Goal: Register for event/course

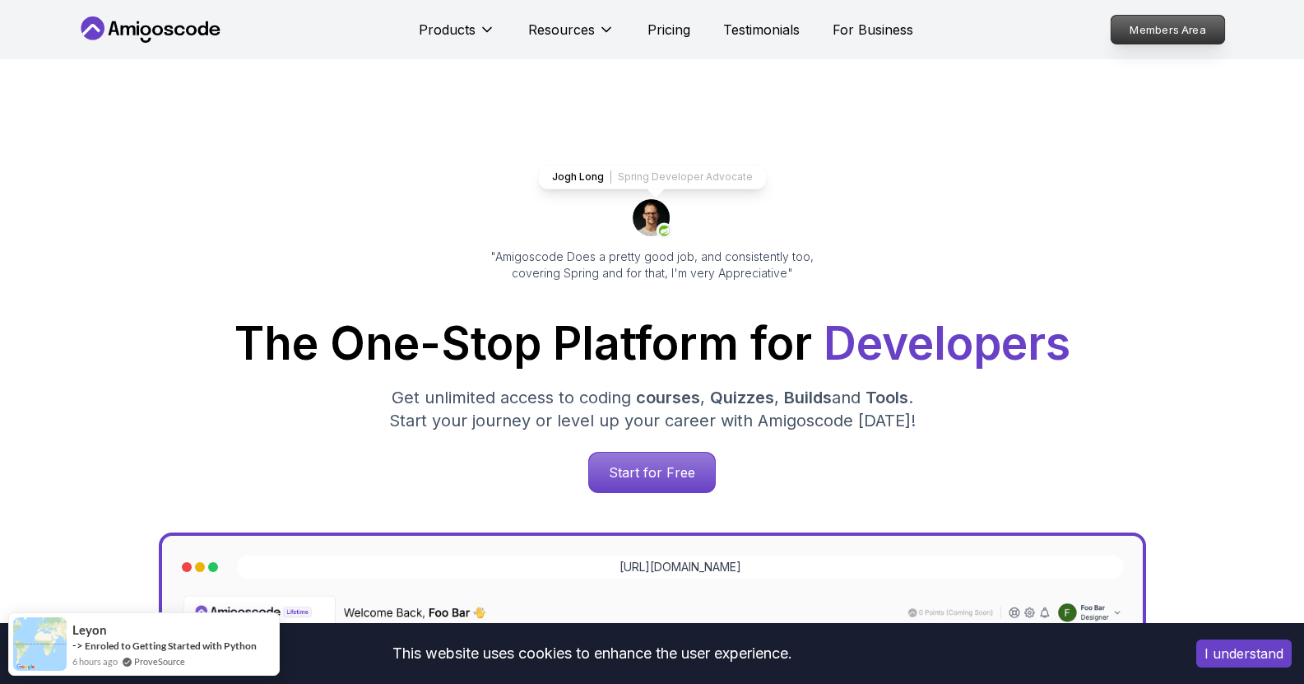
click at [1127, 41] on p "Members Area" at bounding box center [1168, 30] width 114 height 28
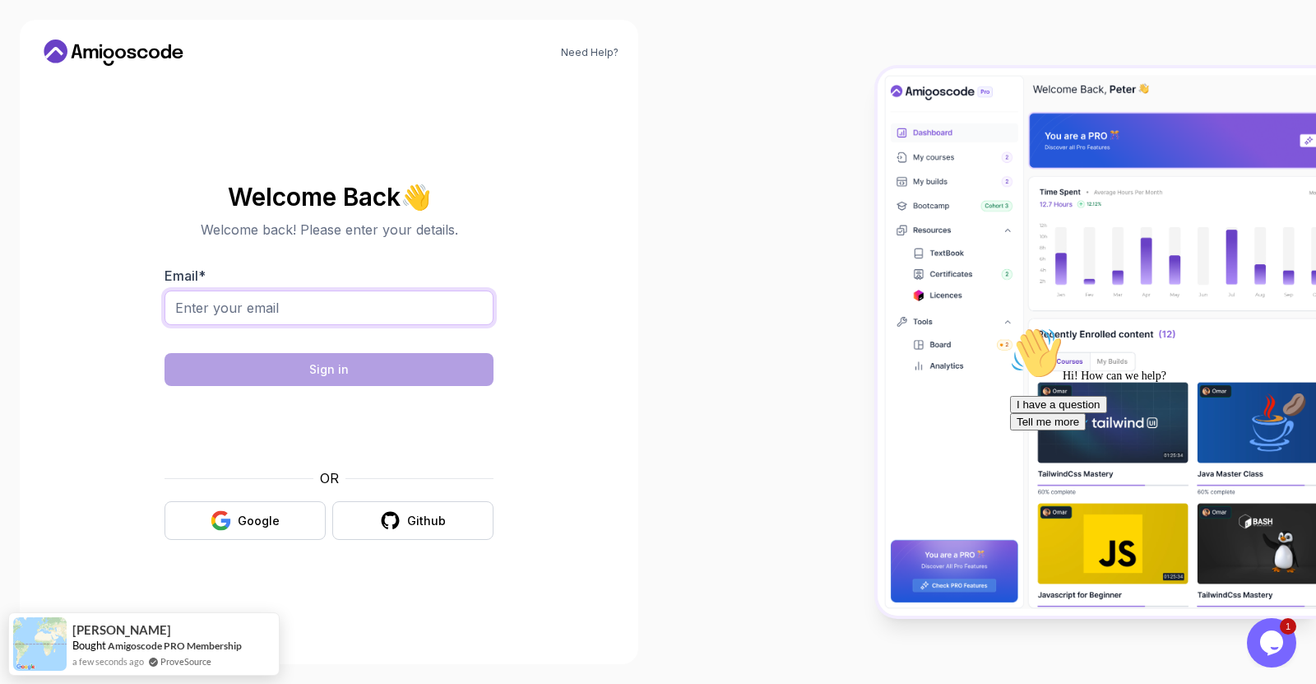
click at [211, 304] on input "Email *" at bounding box center [329, 307] width 329 height 35
type input "[EMAIL_ADDRESS][PERSON_NAME][DOMAIN_NAME]"
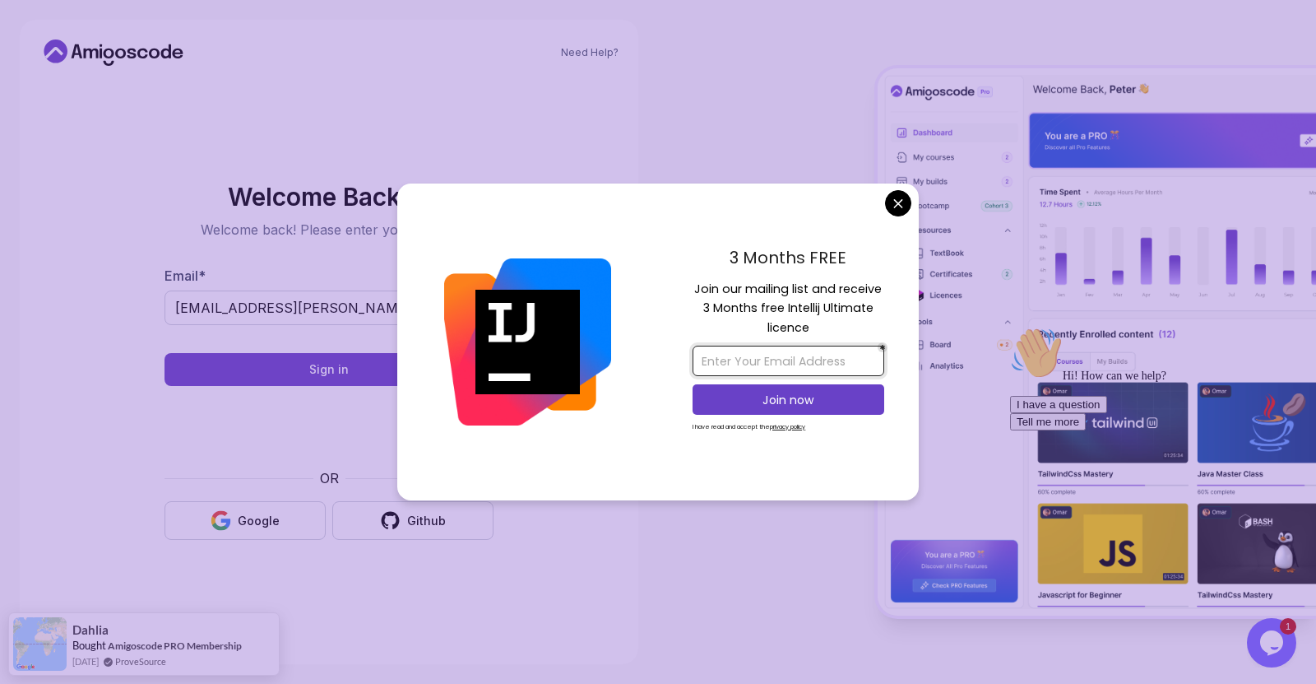
click at [723, 359] on input "email" at bounding box center [789, 361] width 192 height 30
type input "[EMAIL_ADDRESS][PERSON_NAME][DOMAIN_NAME]"
click at [764, 400] on p "Join now" at bounding box center [788, 400] width 155 height 16
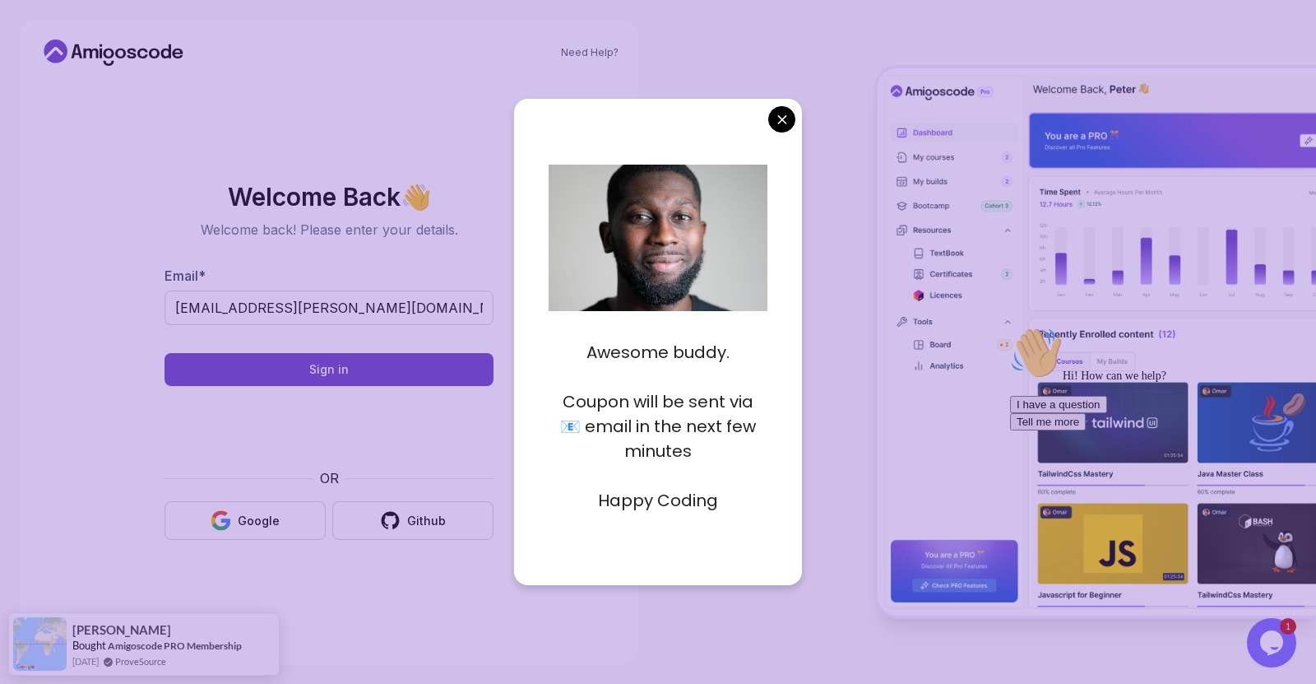
click at [789, 121] on body "Need Help? Welcome Back 👋 Welcome back! Please enter your details. Email * [EMA…" at bounding box center [658, 342] width 1316 height 684
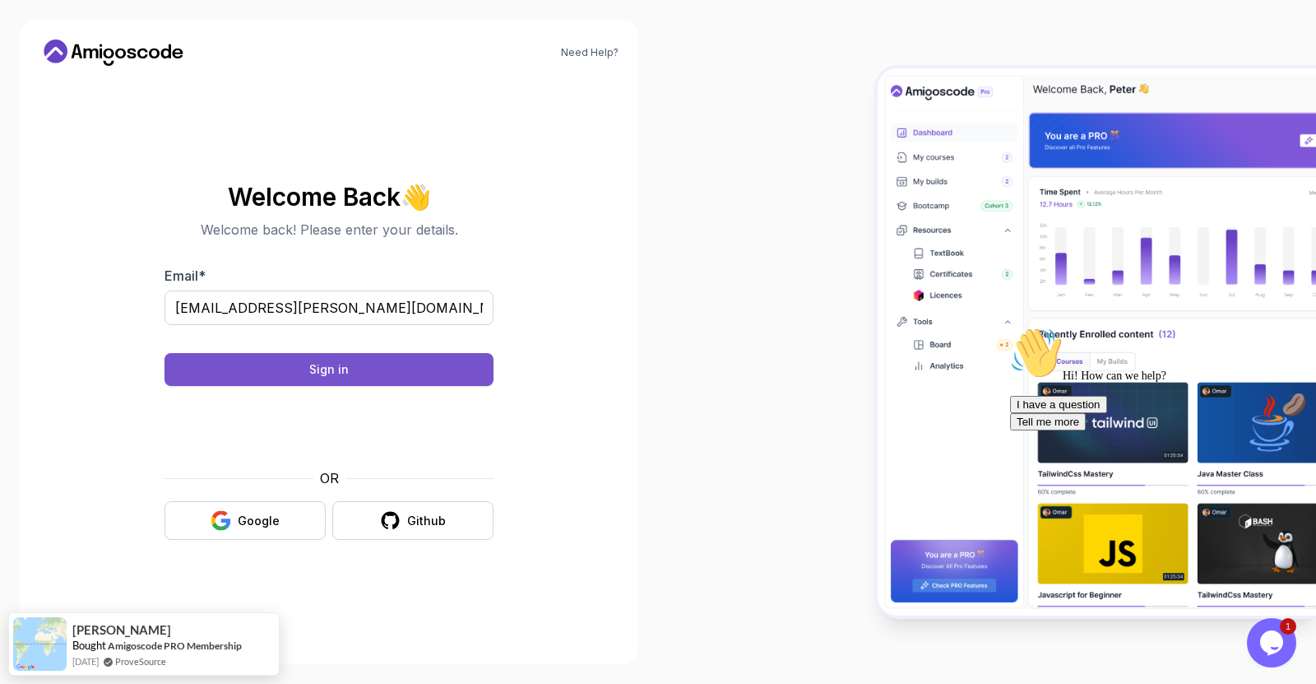
click at [348, 371] on button "Sign in" at bounding box center [329, 369] width 329 height 33
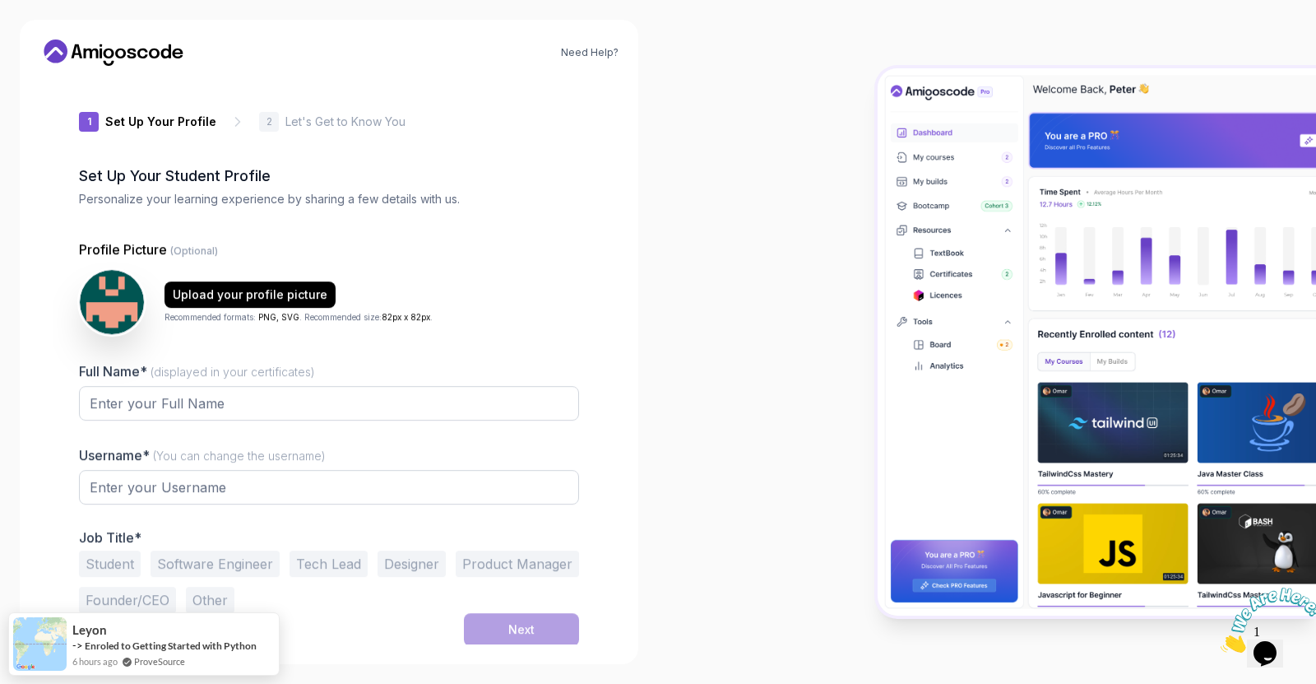
type input "silentjaguarb24b2"
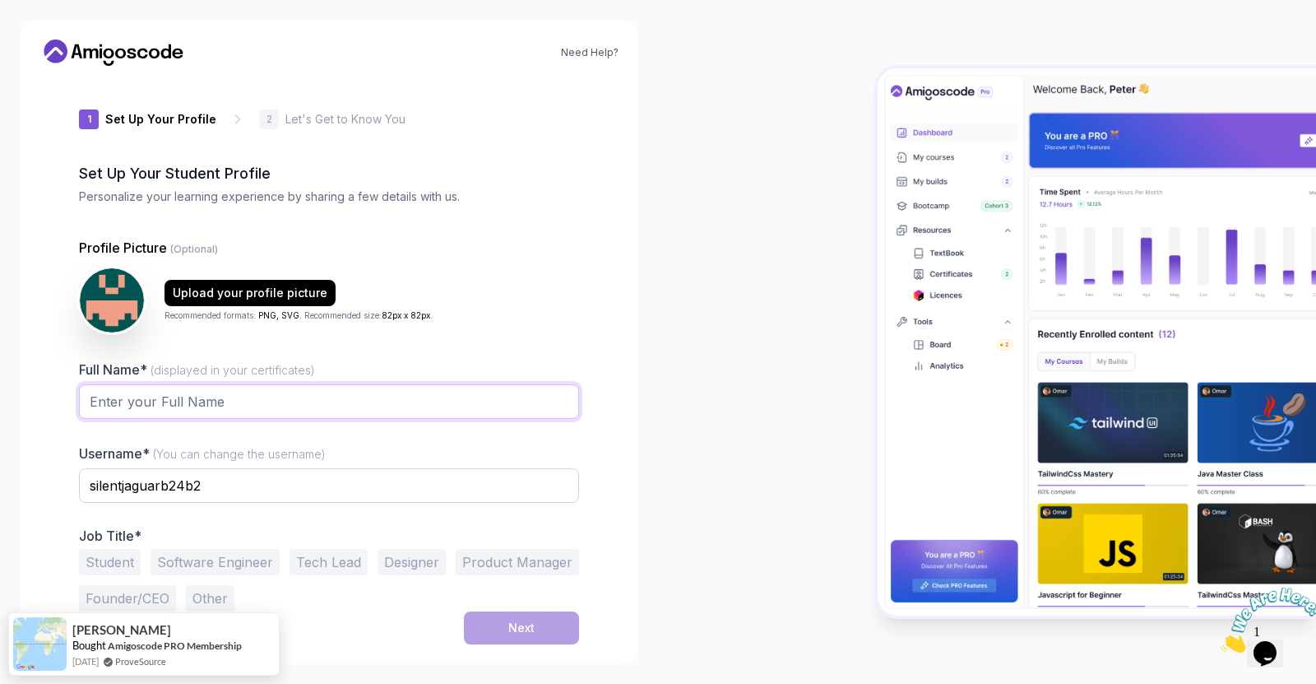
click at [196, 399] on input "Full Name* (displayed in your certificates)" at bounding box center [329, 401] width 500 height 35
type input "Cathy Mousavi"
click at [228, 556] on button "Software Engineer" at bounding box center [215, 562] width 129 height 26
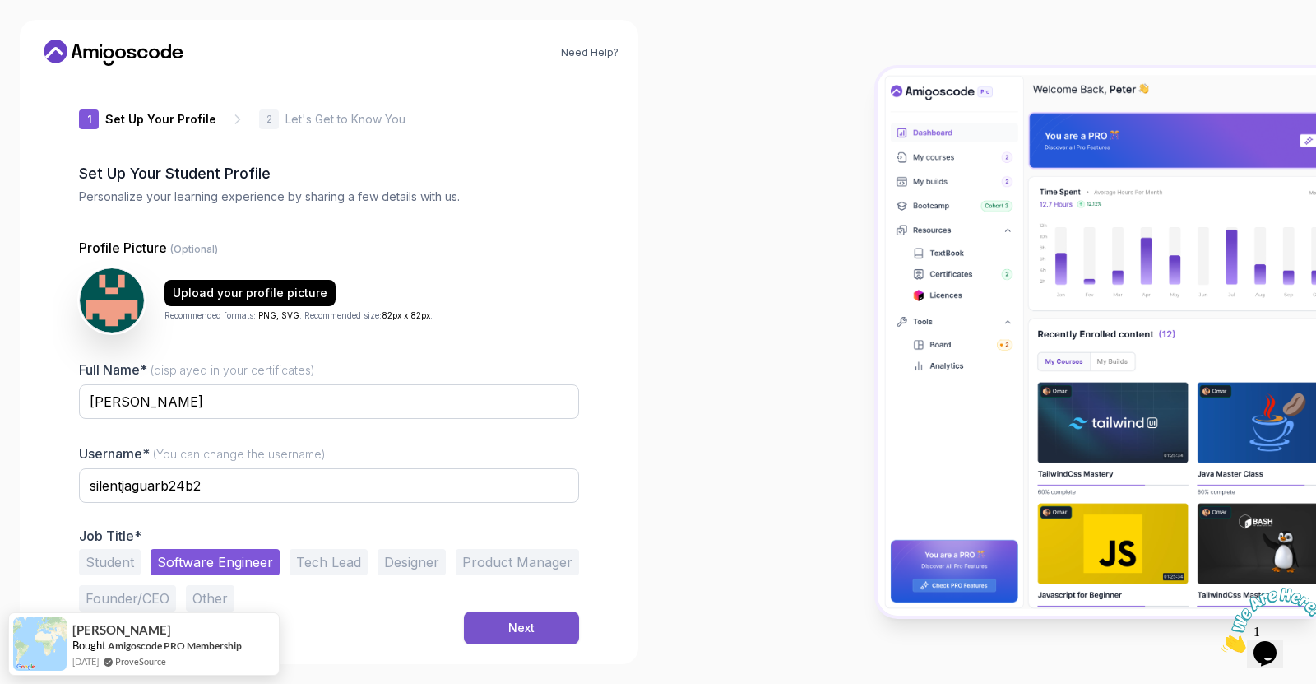
click at [506, 624] on button "Next" at bounding box center [521, 627] width 115 height 33
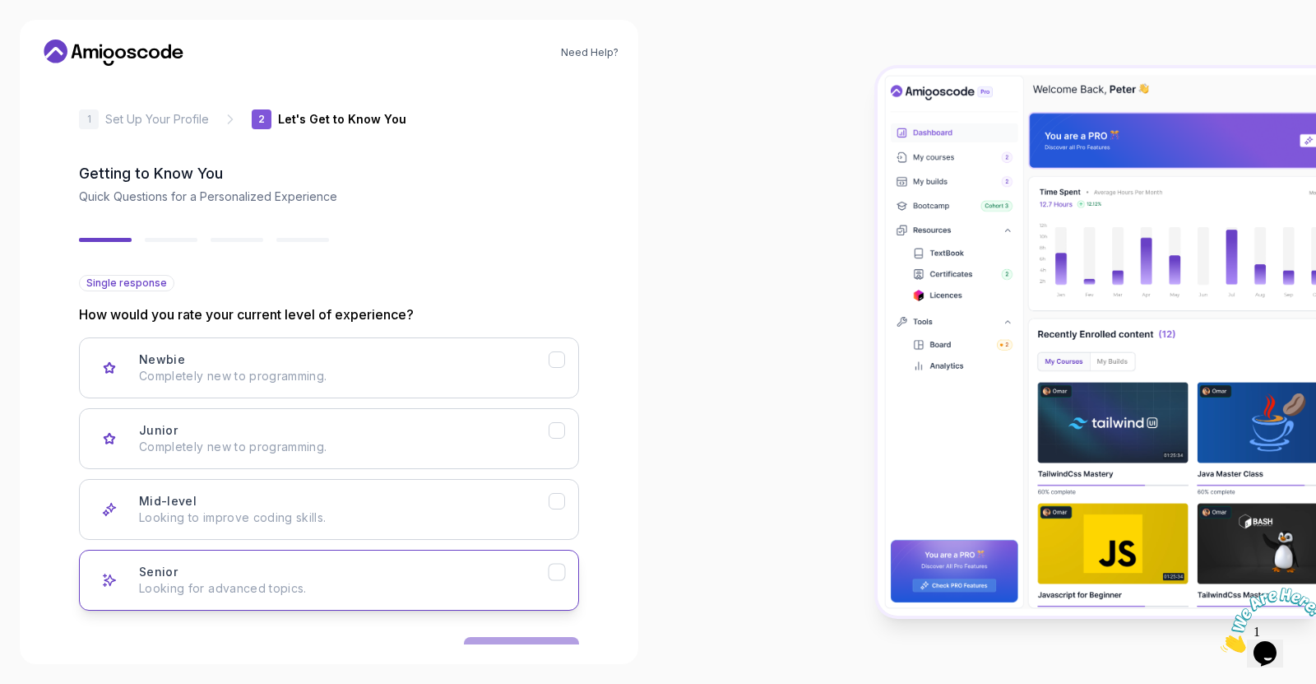
click at [258, 570] on div "Senior Looking for advanced topics." at bounding box center [344, 580] width 410 height 33
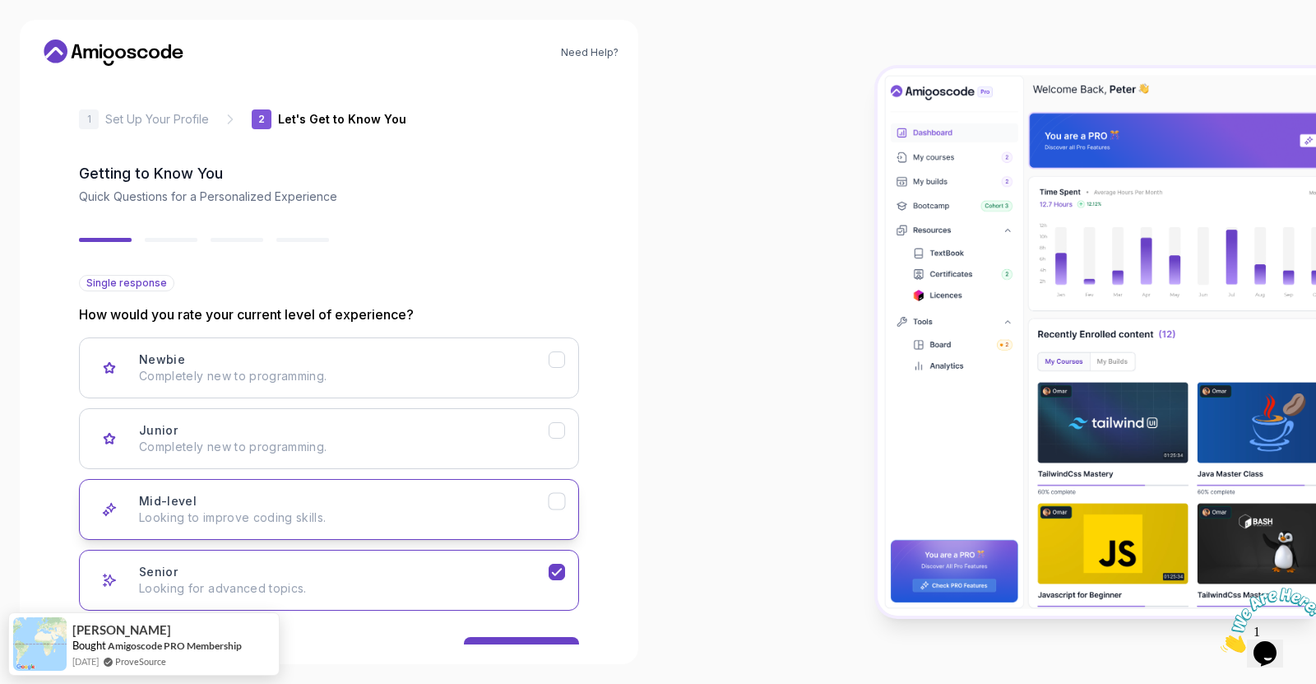
click at [562, 505] on icon "Mid-level" at bounding box center [558, 502] width 16 height 16
click at [560, 566] on icon "Senior" at bounding box center [558, 572] width 16 height 16
click at [514, 639] on button "Next" at bounding box center [521, 653] width 115 height 33
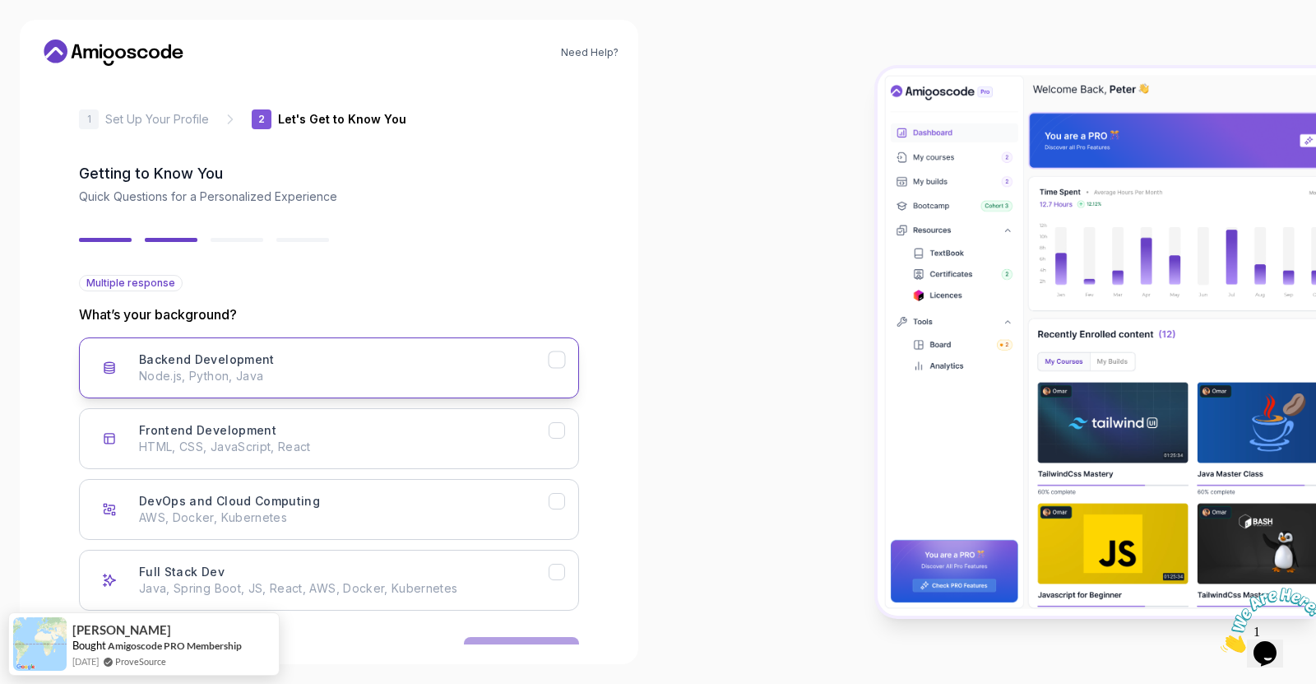
click at [560, 364] on icon "Backend Development" at bounding box center [558, 360] width 16 height 16
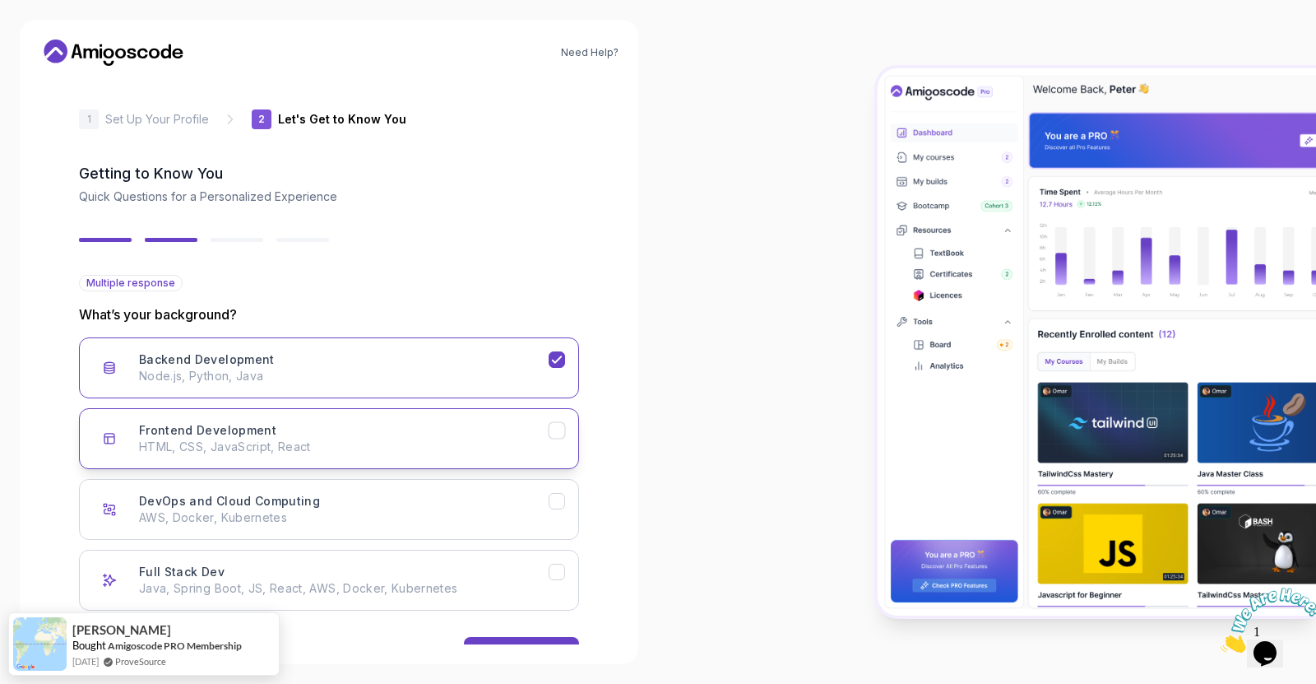
click at [543, 438] on div "Frontend Development HTML, CSS, JavaScript, React" at bounding box center [344, 438] width 410 height 33
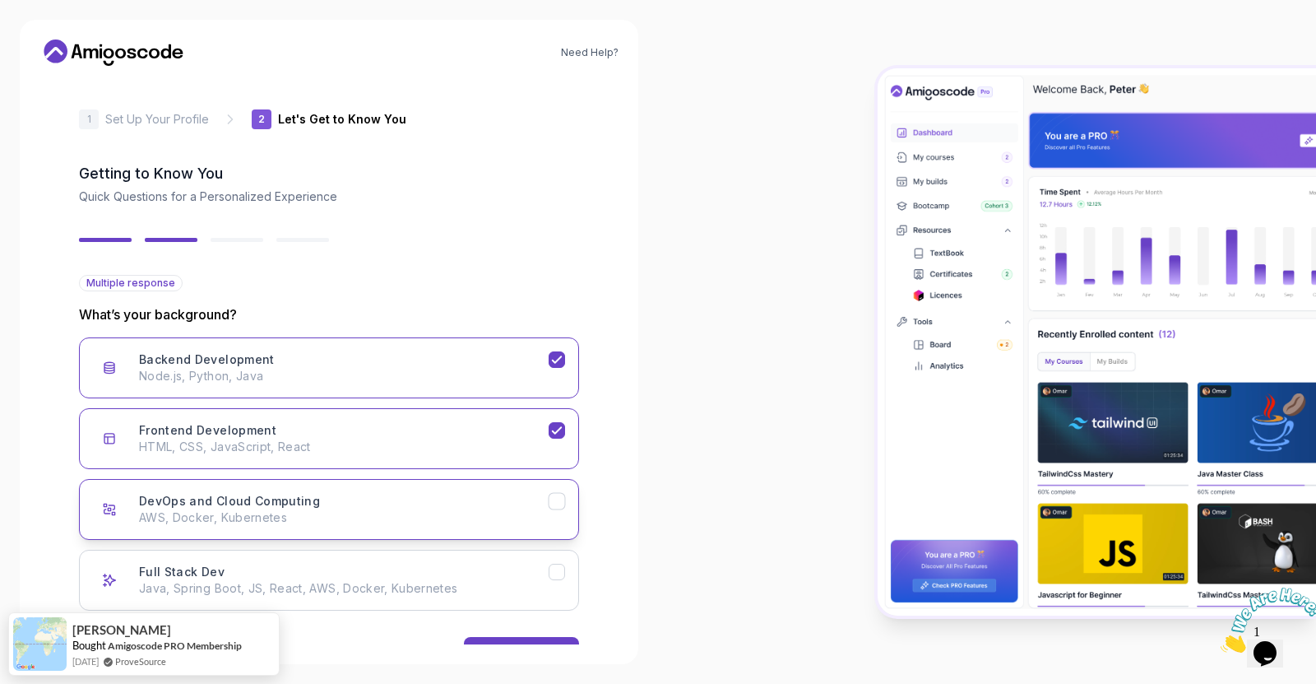
click at [559, 503] on icon "DevOps and Cloud Computing" at bounding box center [558, 502] width 16 height 16
click at [556, 572] on icon "Full Stack Dev" at bounding box center [558, 572] width 16 height 16
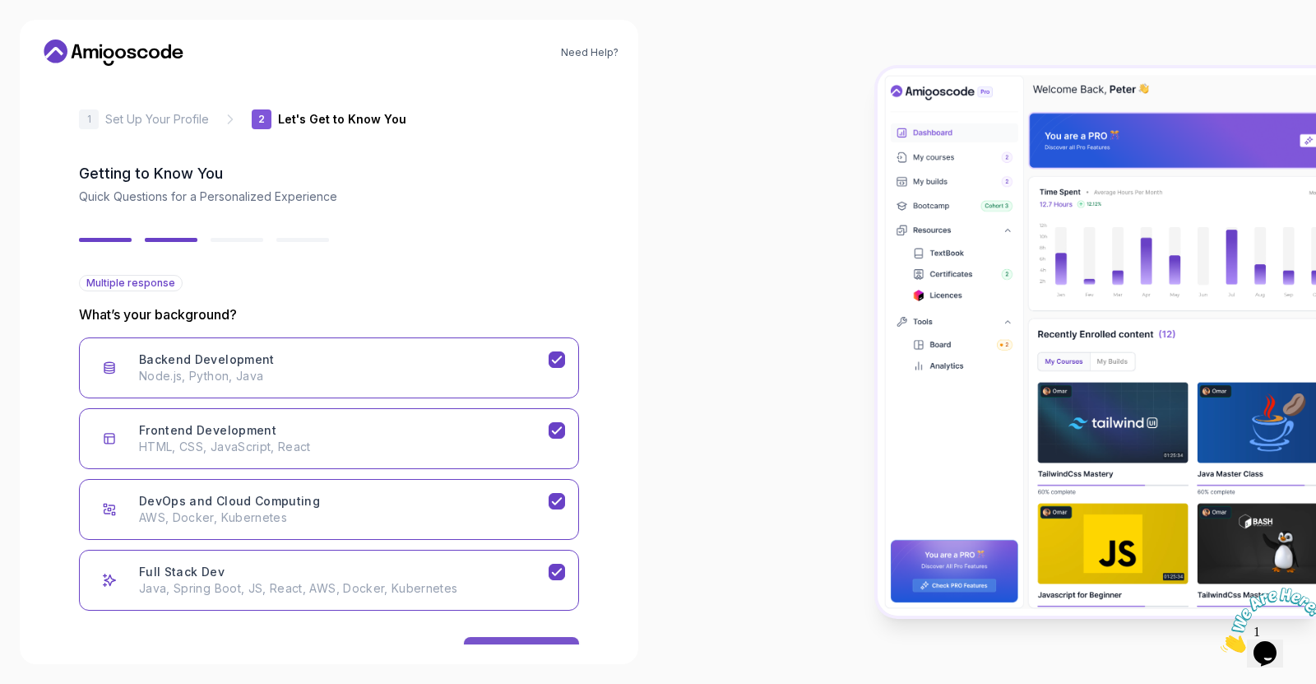
click at [527, 643] on button "Next" at bounding box center [521, 653] width 115 height 33
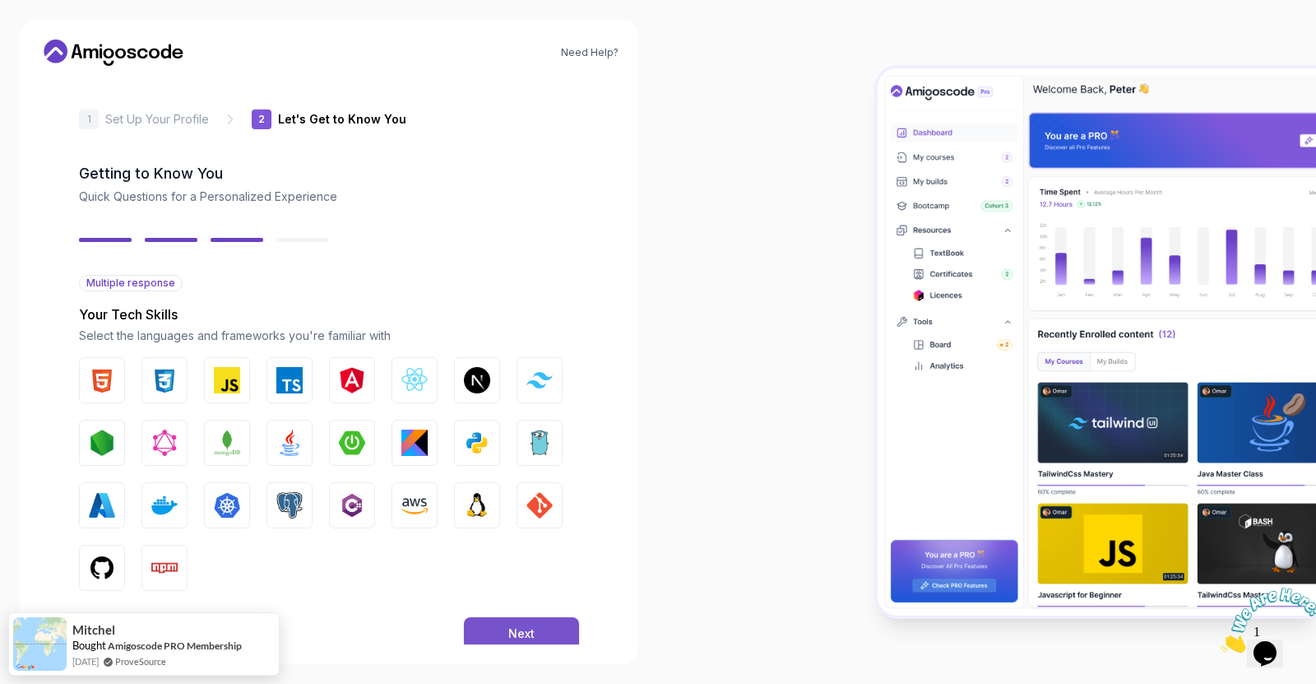
click at [526, 629] on div "Next" at bounding box center [521, 633] width 26 height 16
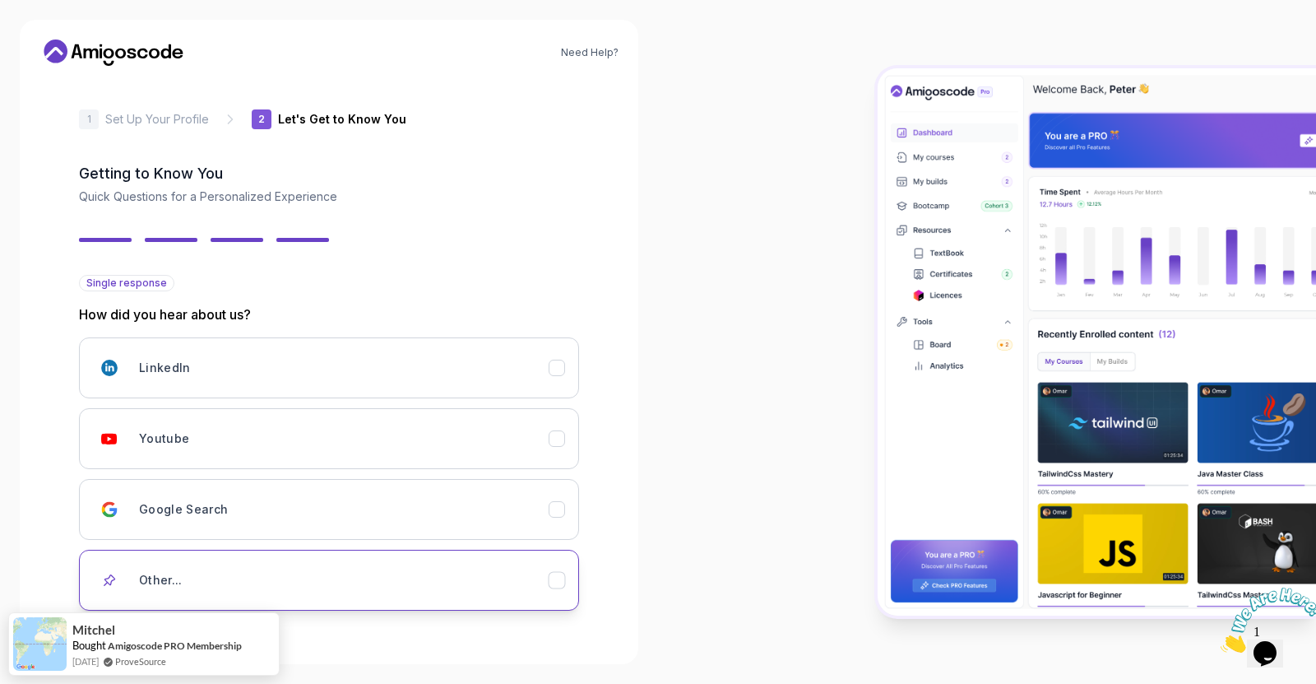
click at [556, 580] on icon "Other..." at bounding box center [558, 581] width 16 height 16
click at [473, 628] on input "text" at bounding box center [329, 637] width 500 height 35
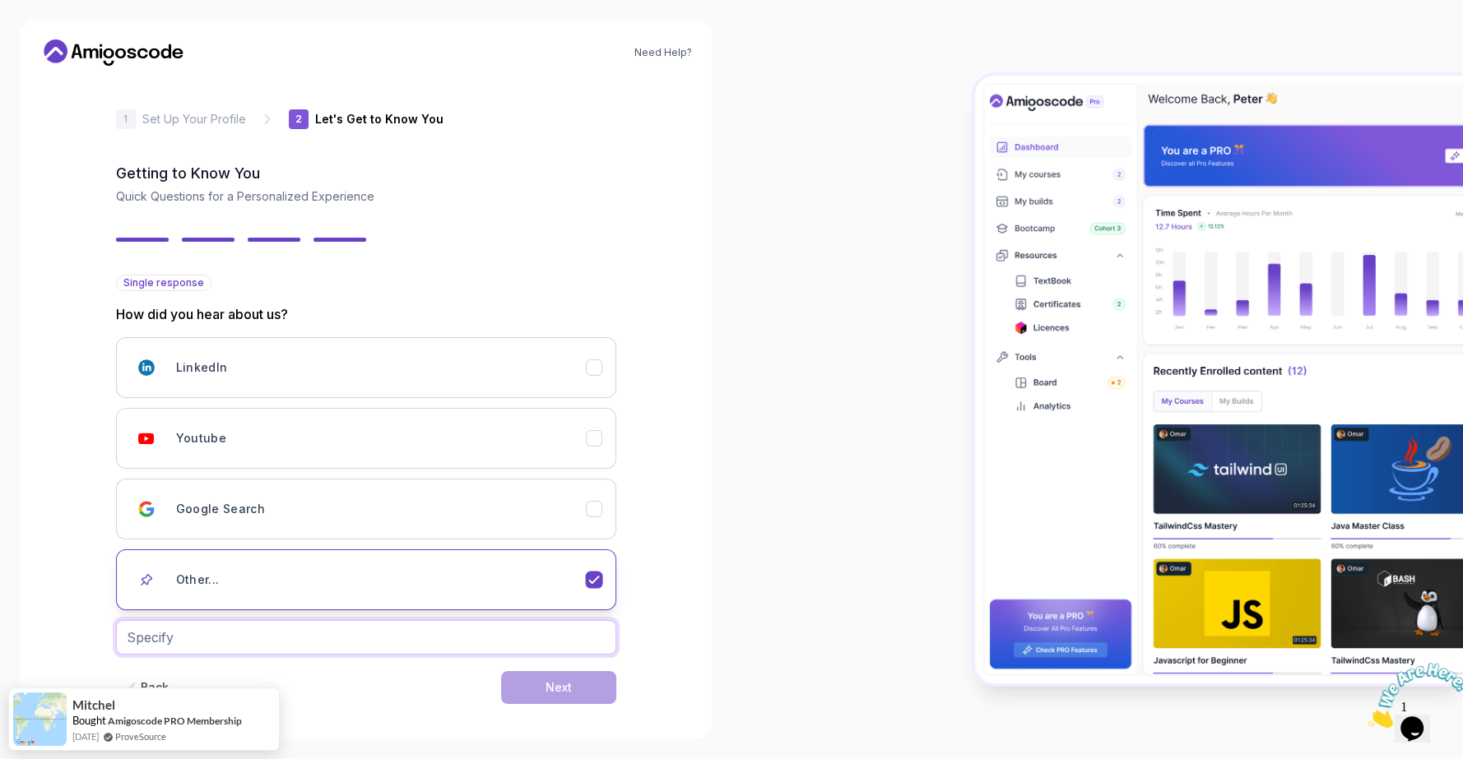
scroll to position [2, 0]
click at [289, 634] on input "text" at bounding box center [366, 638] width 500 height 35
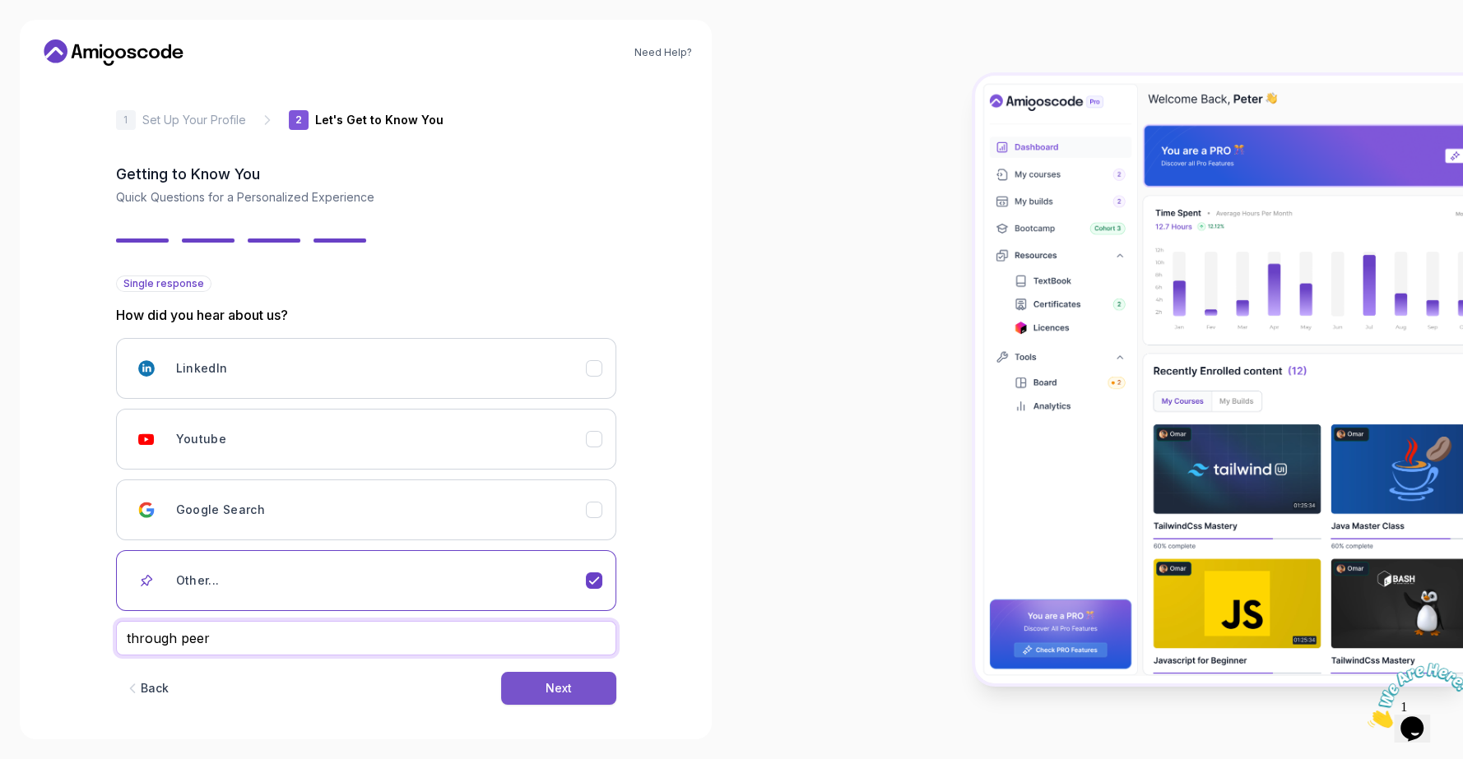
type input "through peer"
click at [543, 679] on button "Next" at bounding box center [558, 688] width 115 height 33
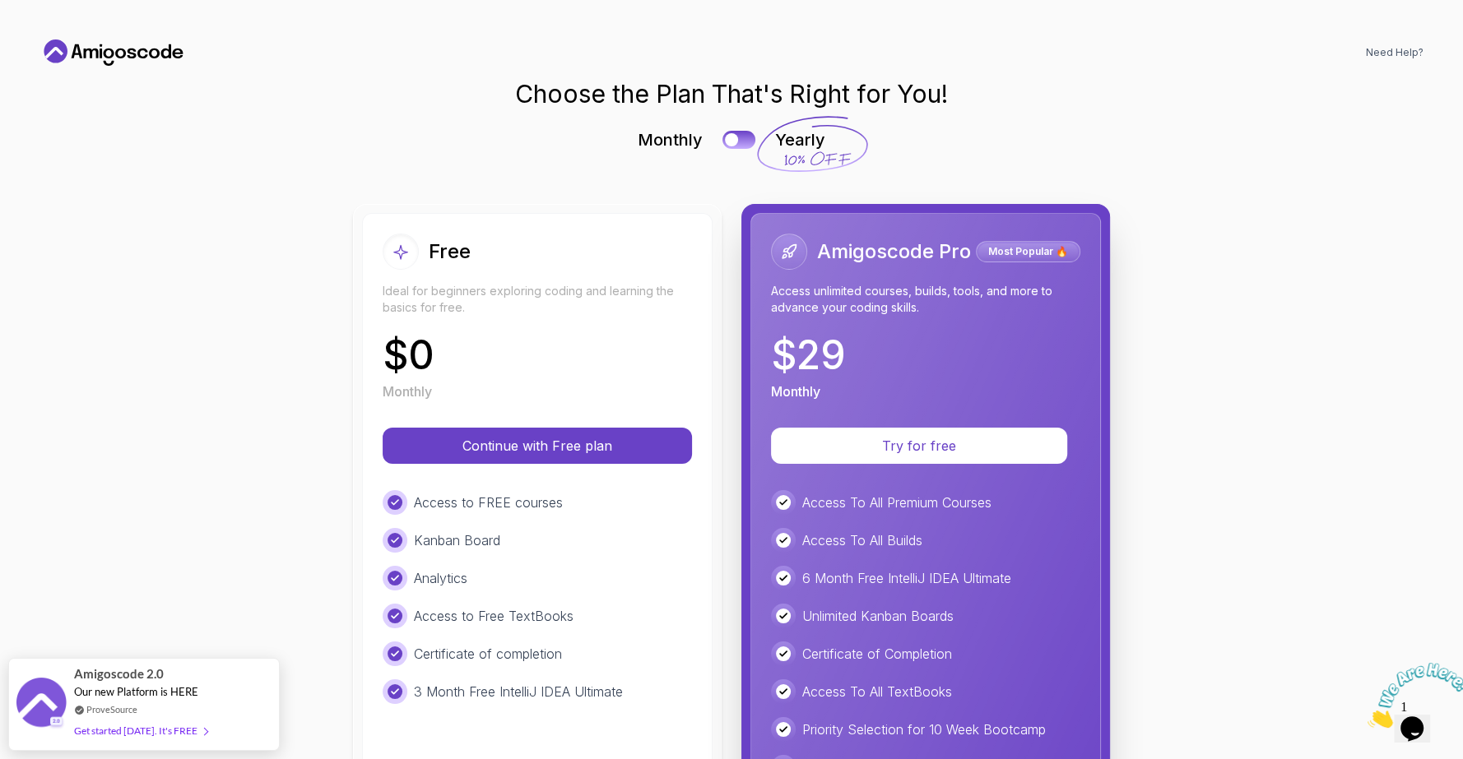
scroll to position [0, 0]
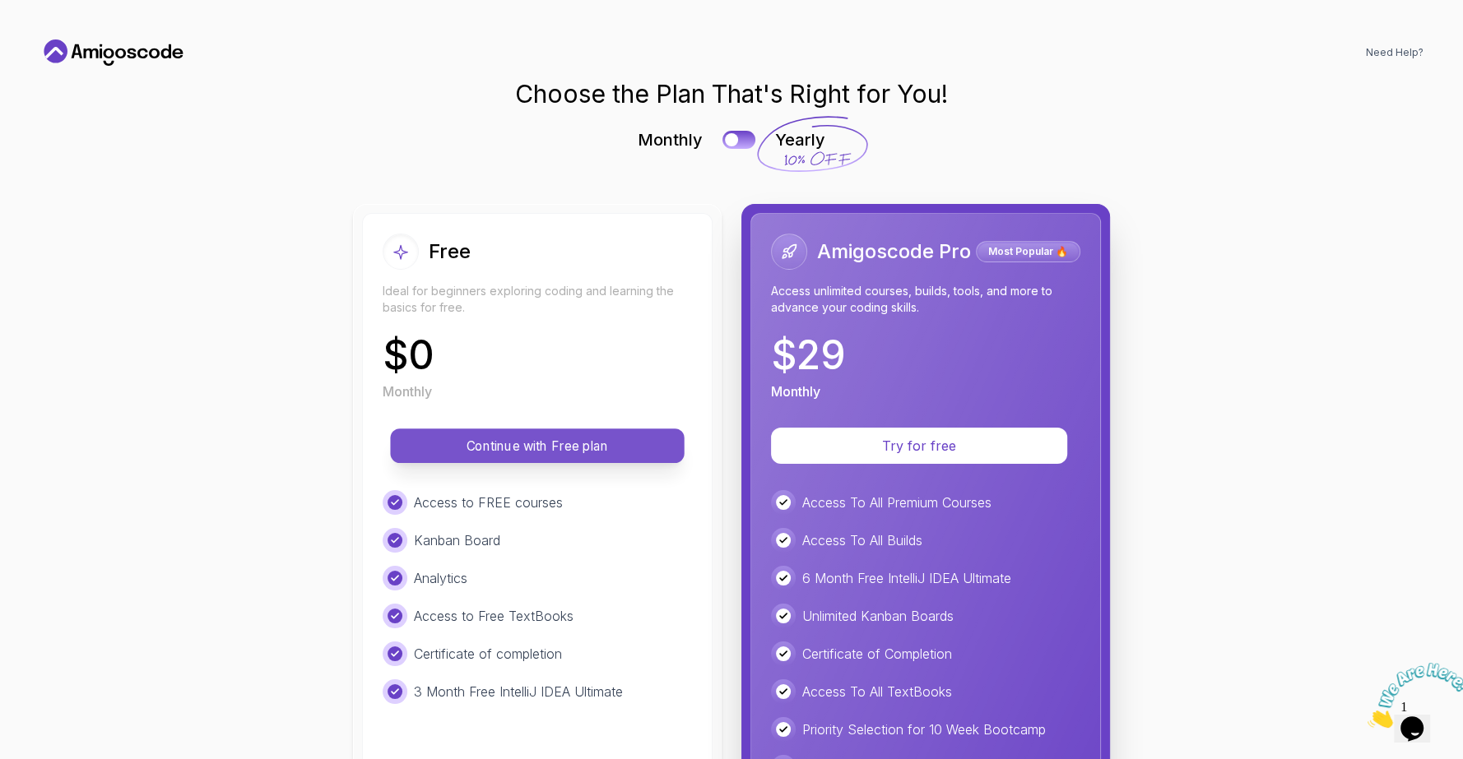
click at [489, 452] on p "Continue with Free plan" at bounding box center [537, 446] width 257 height 19
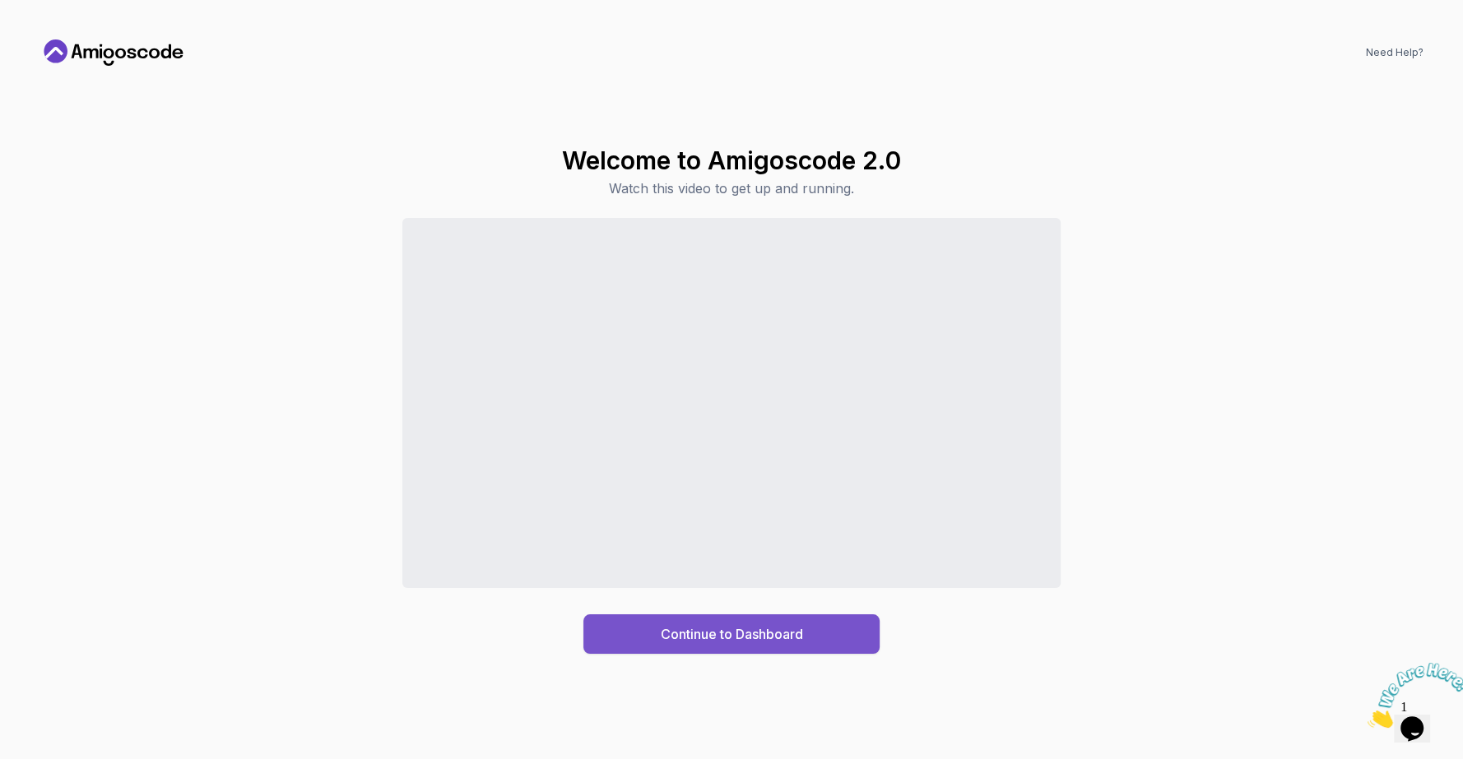
click at [724, 633] on div "Continue to Dashboard" at bounding box center [732, 634] width 142 height 20
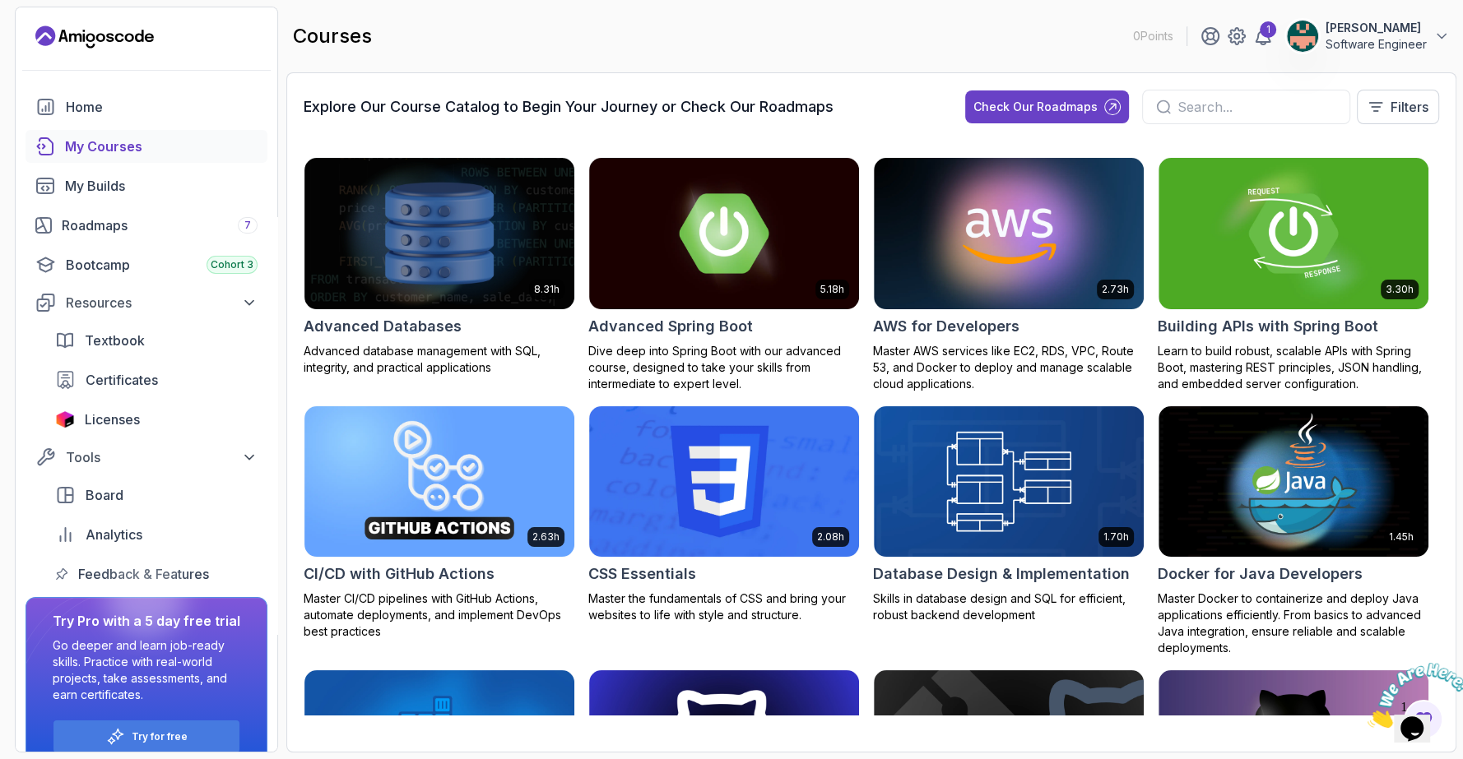
click at [1315, 39] on button "Cathy Mousavi Software Engineer" at bounding box center [1368, 36] width 164 height 33
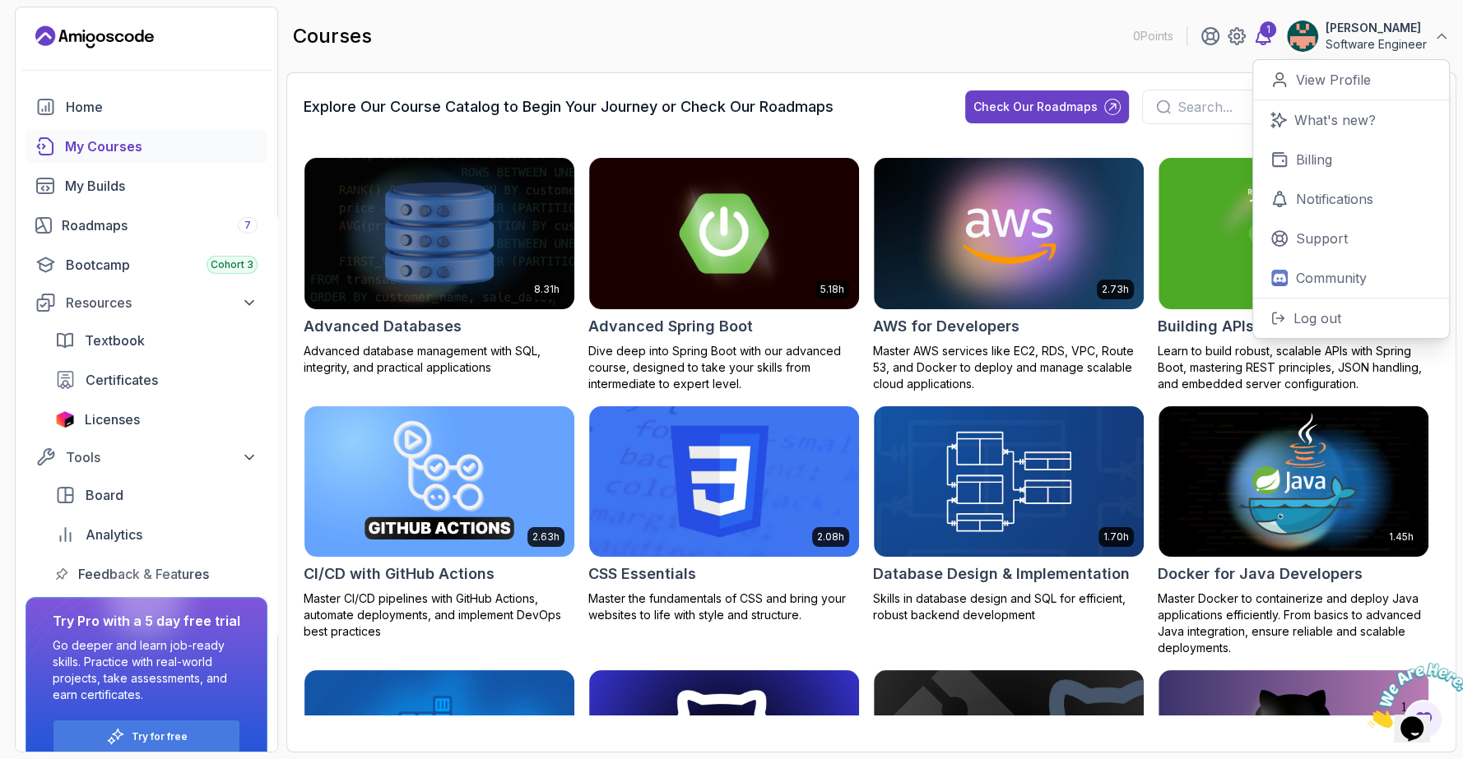
click at [1269, 38] on icon at bounding box center [1263, 36] width 20 height 20
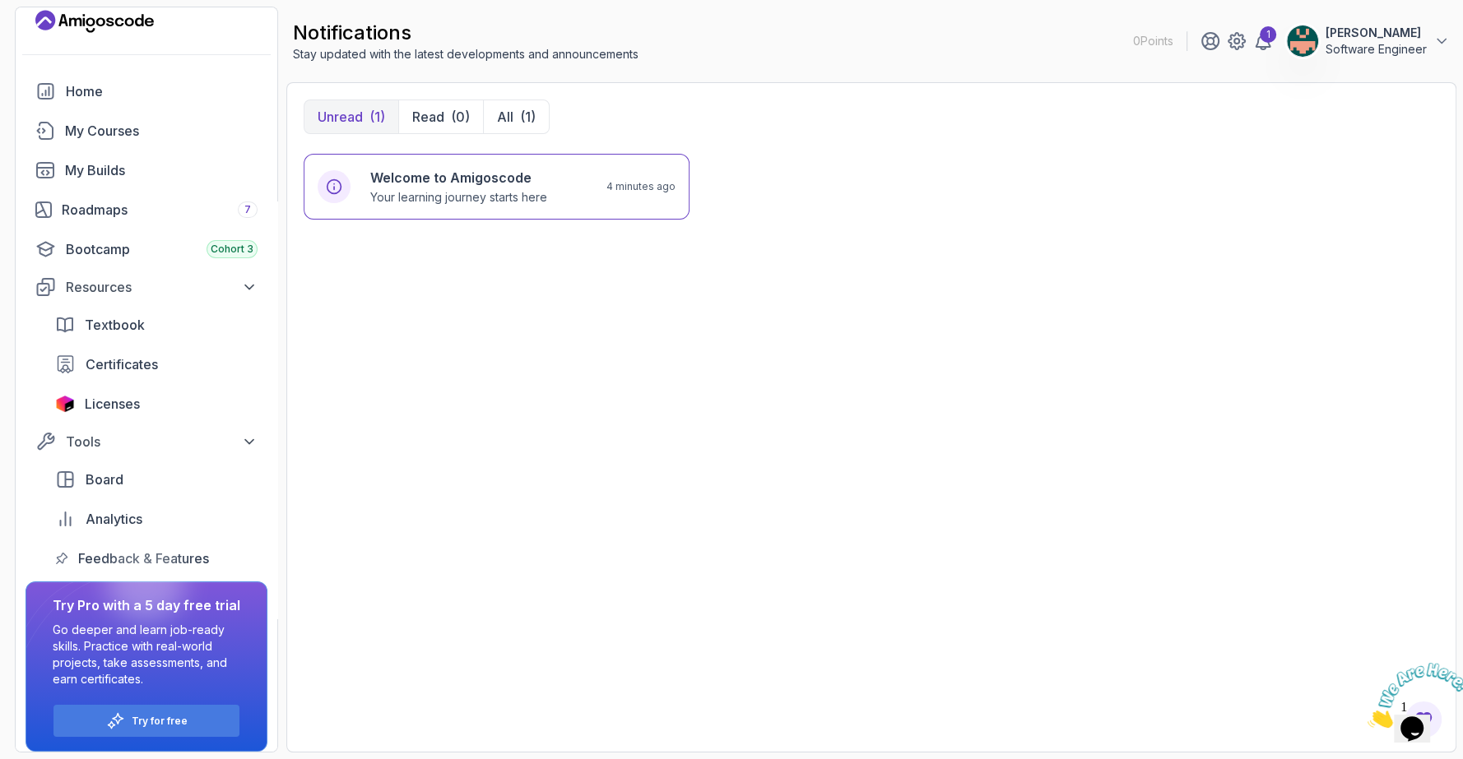
scroll to position [23, 0]
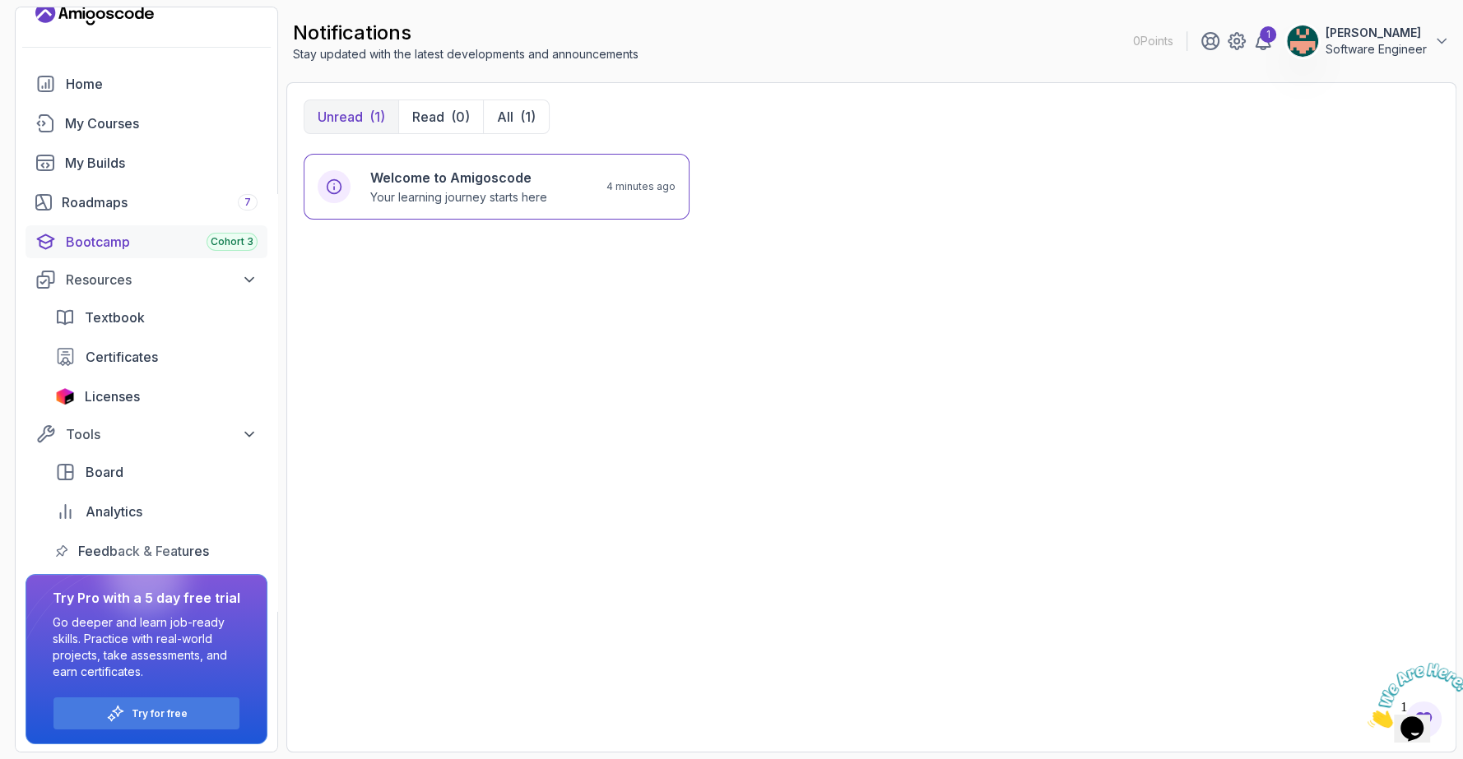
click at [119, 236] on div "Bootcamp Cohort 3" at bounding box center [162, 242] width 192 height 20
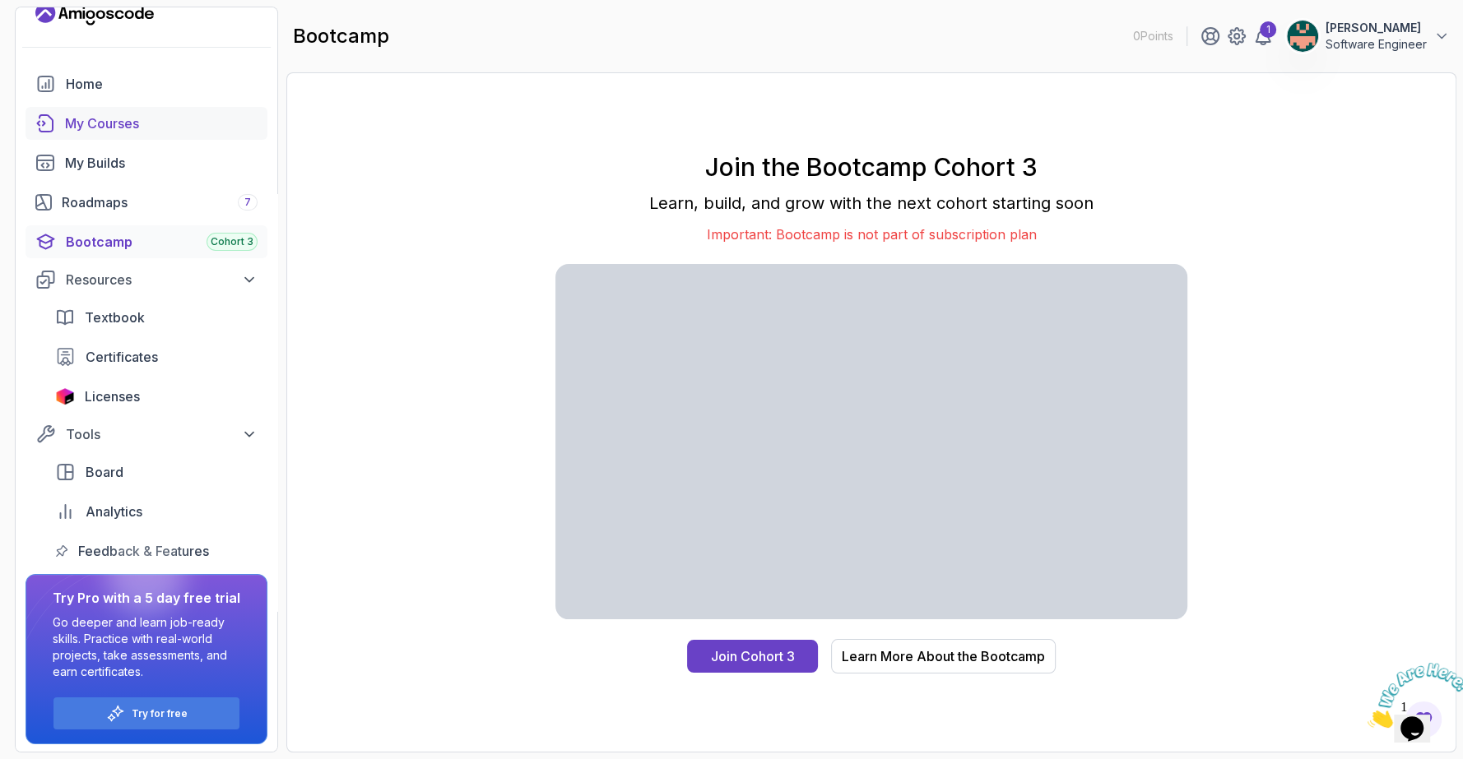
click at [95, 128] on div "My Courses" at bounding box center [161, 124] width 193 height 20
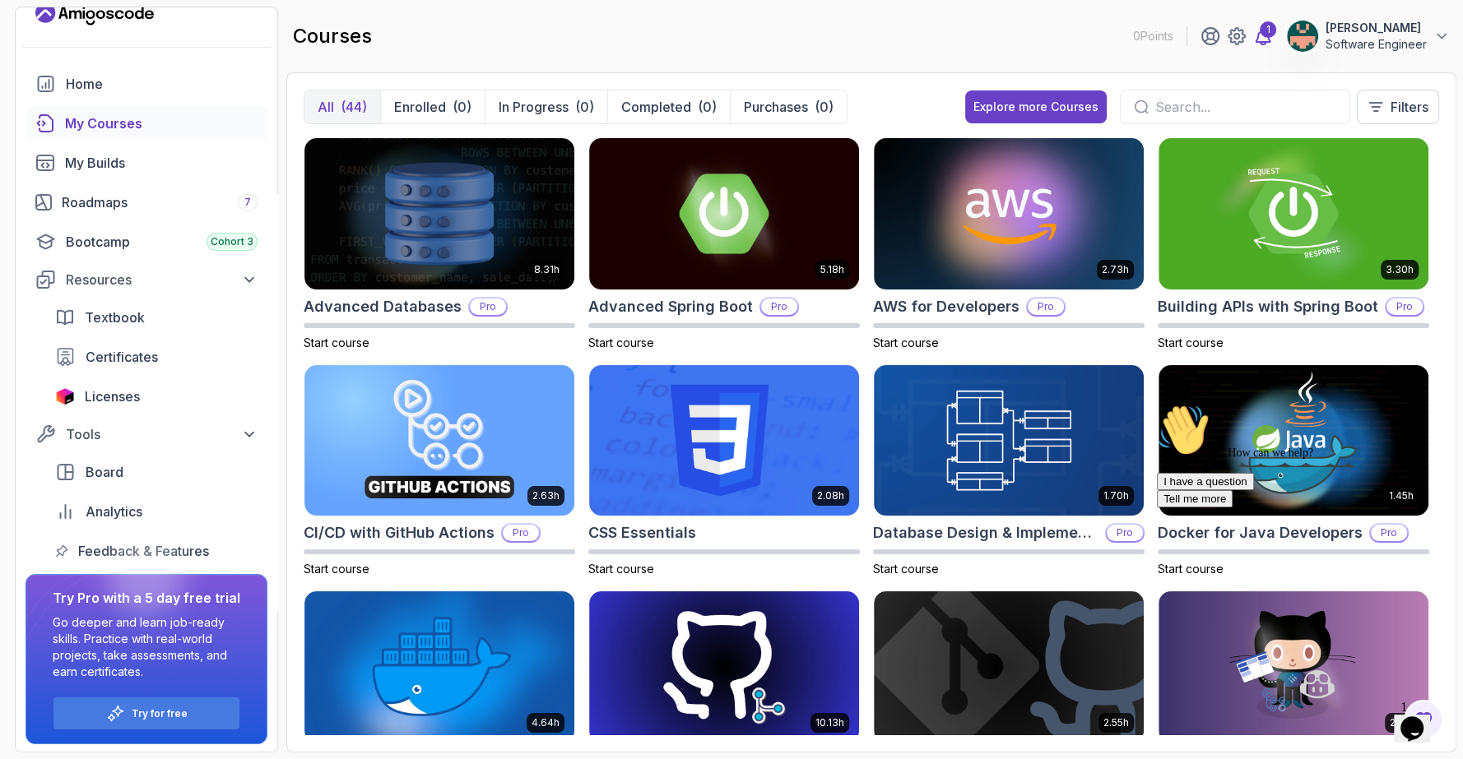
click at [1269, 35] on div "1" at bounding box center [1268, 29] width 16 height 16
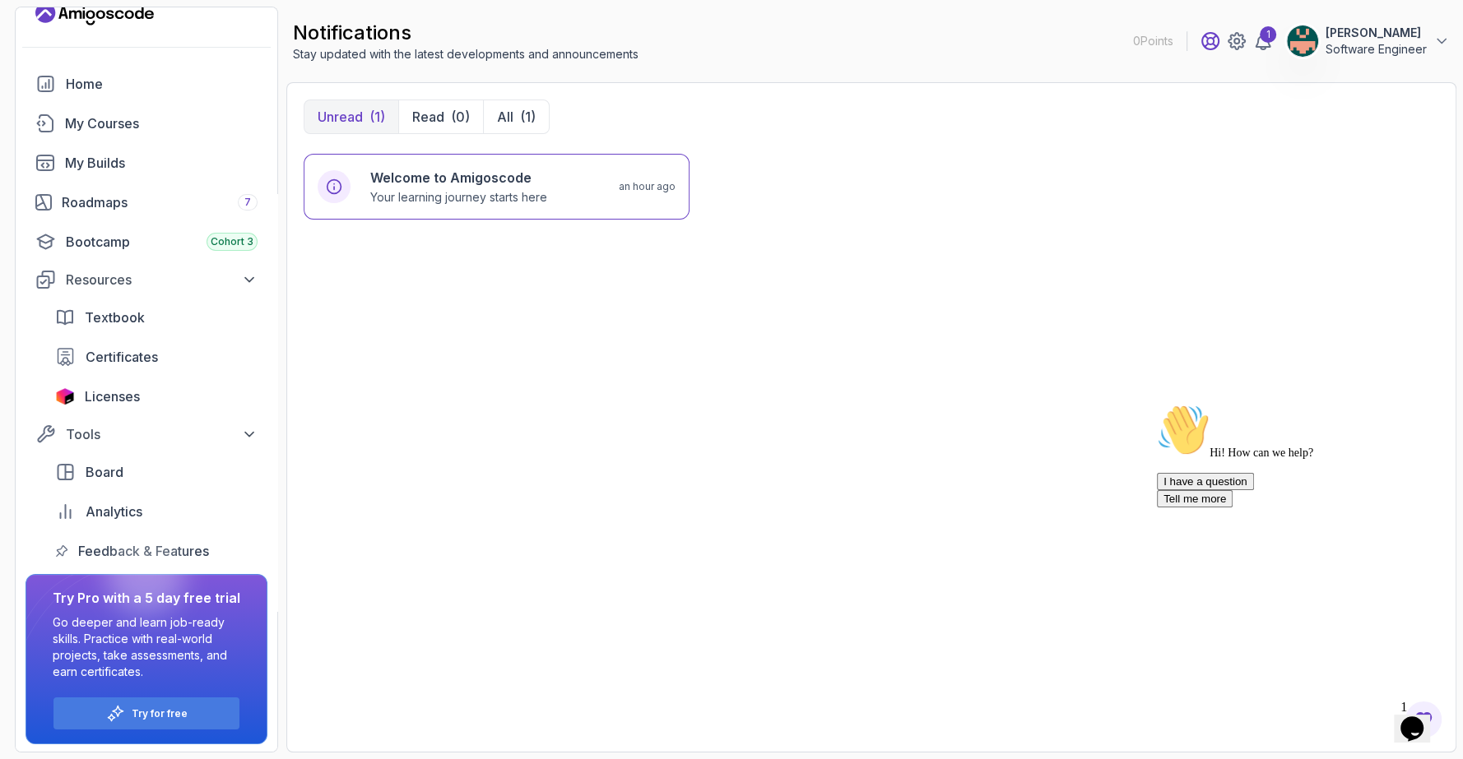
click at [1211, 41] on icon at bounding box center [1210, 41] width 20 height 20
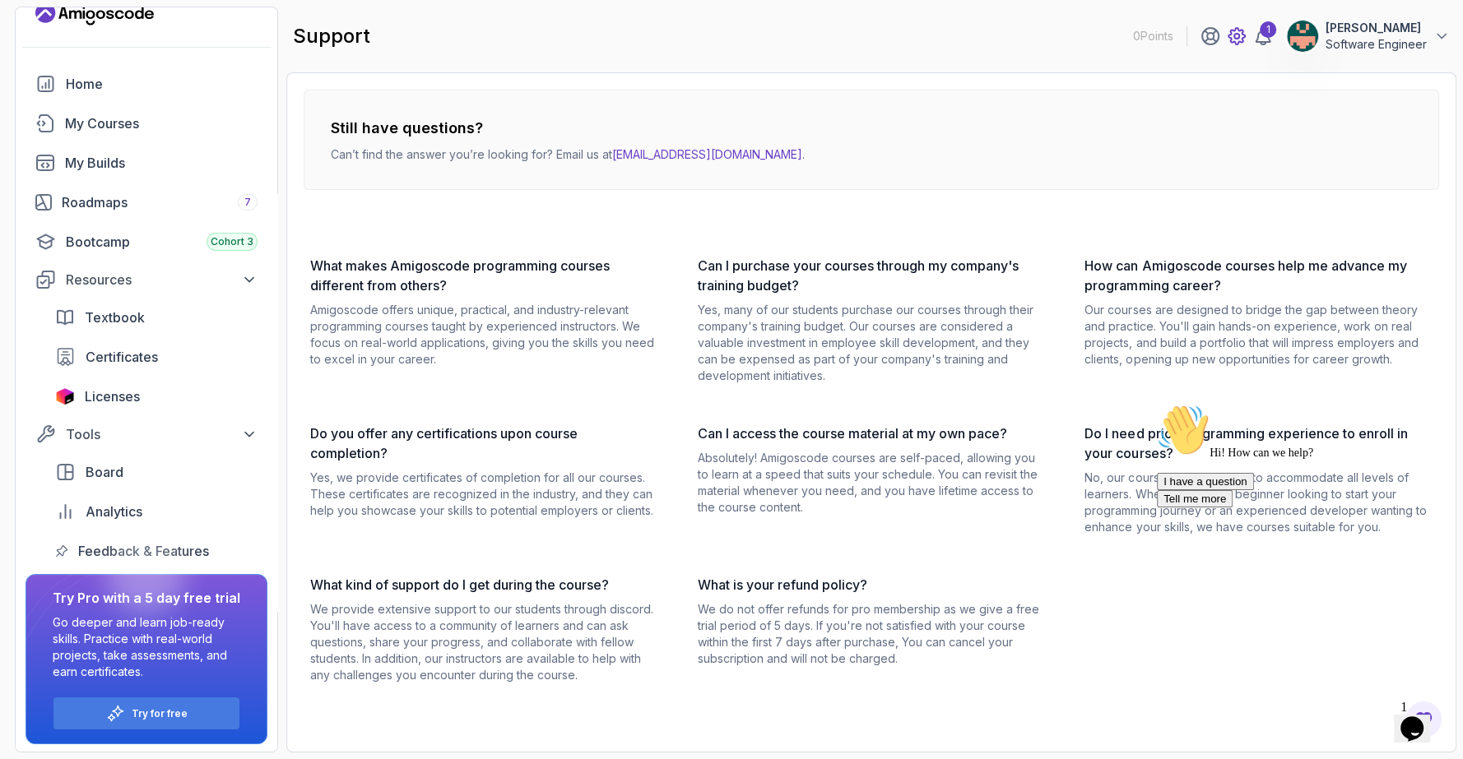
click at [1234, 39] on icon at bounding box center [1237, 36] width 20 height 20
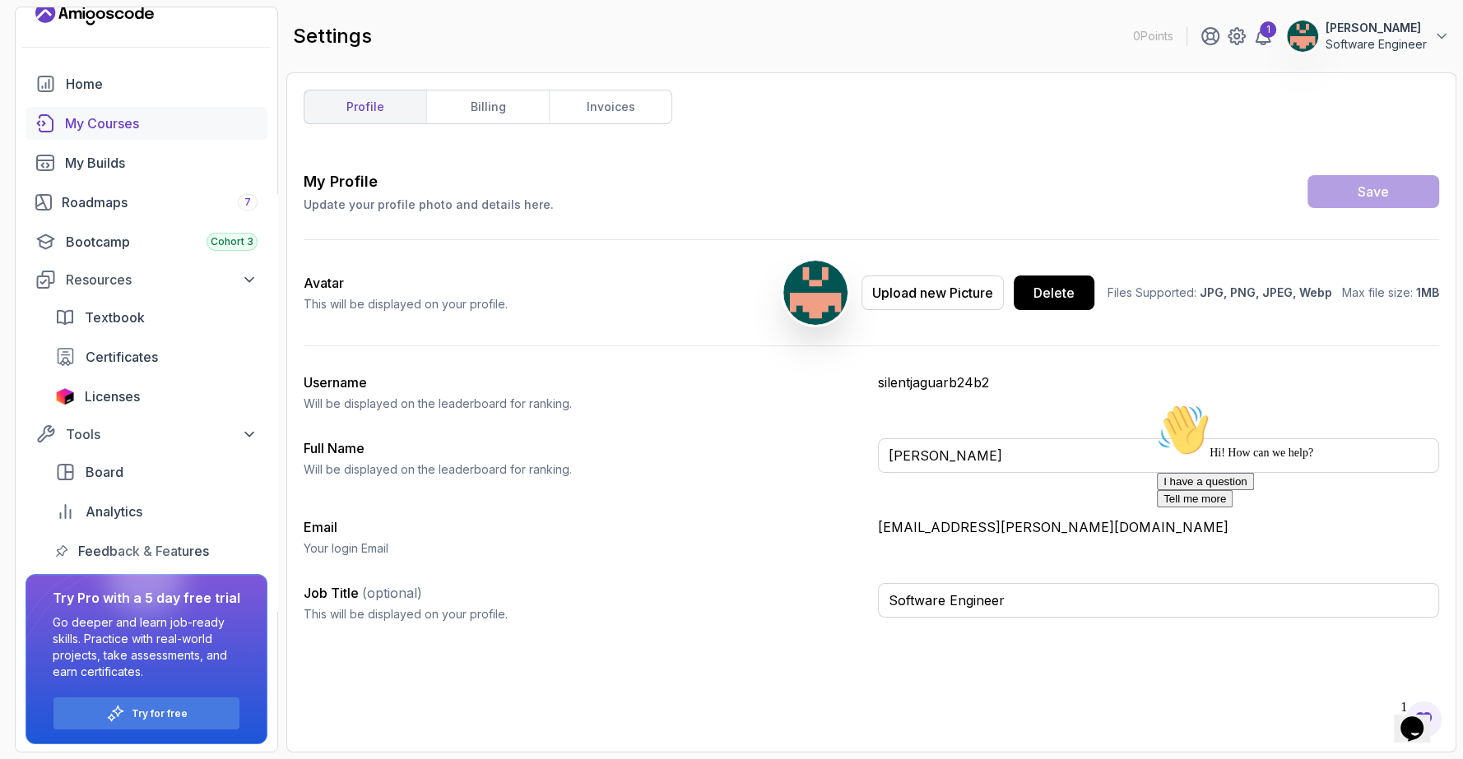
click at [101, 132] on div "My Courses" at bounding box center [161, 124] width 193 height 20
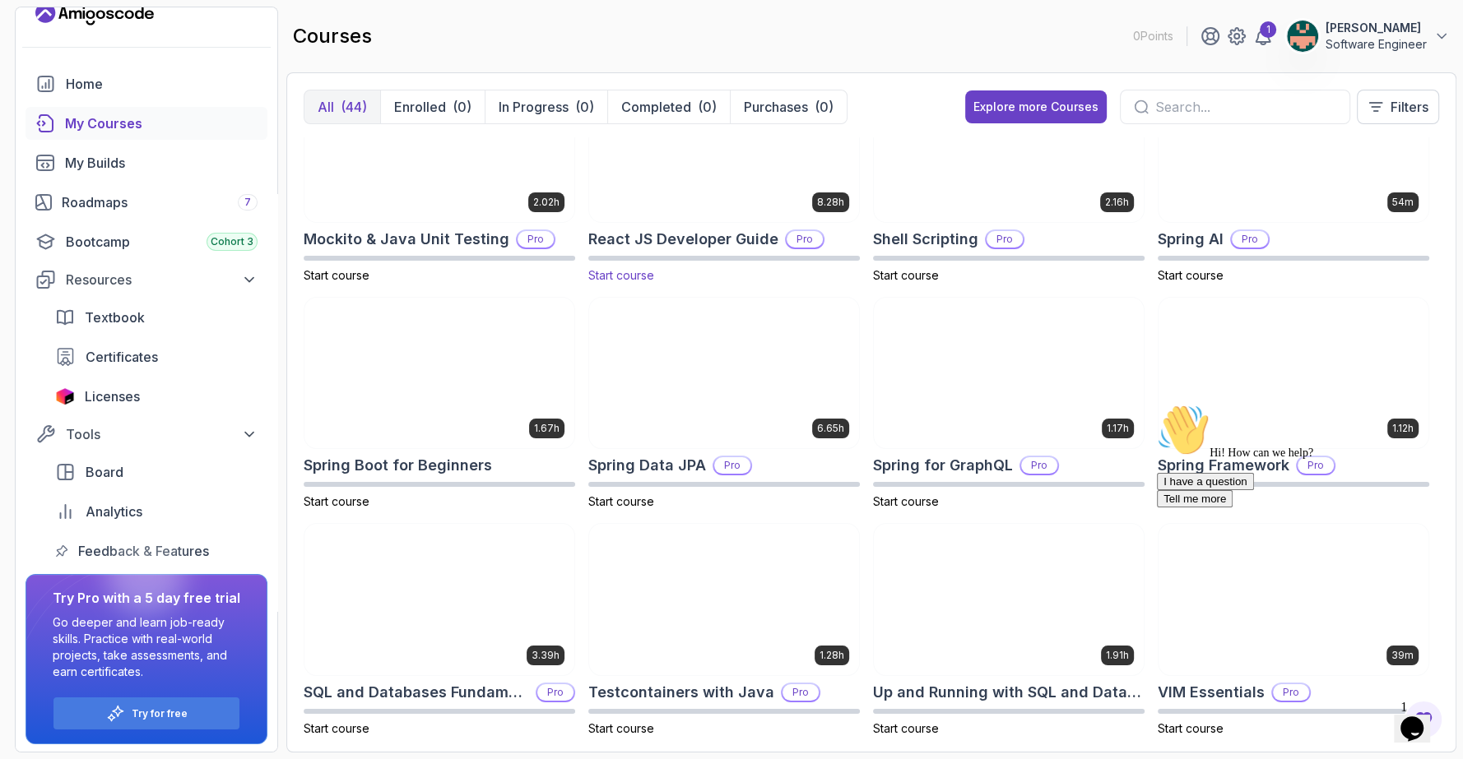
scroll to position [1900, 0]
